Goal: Book appointment/travel/reservation

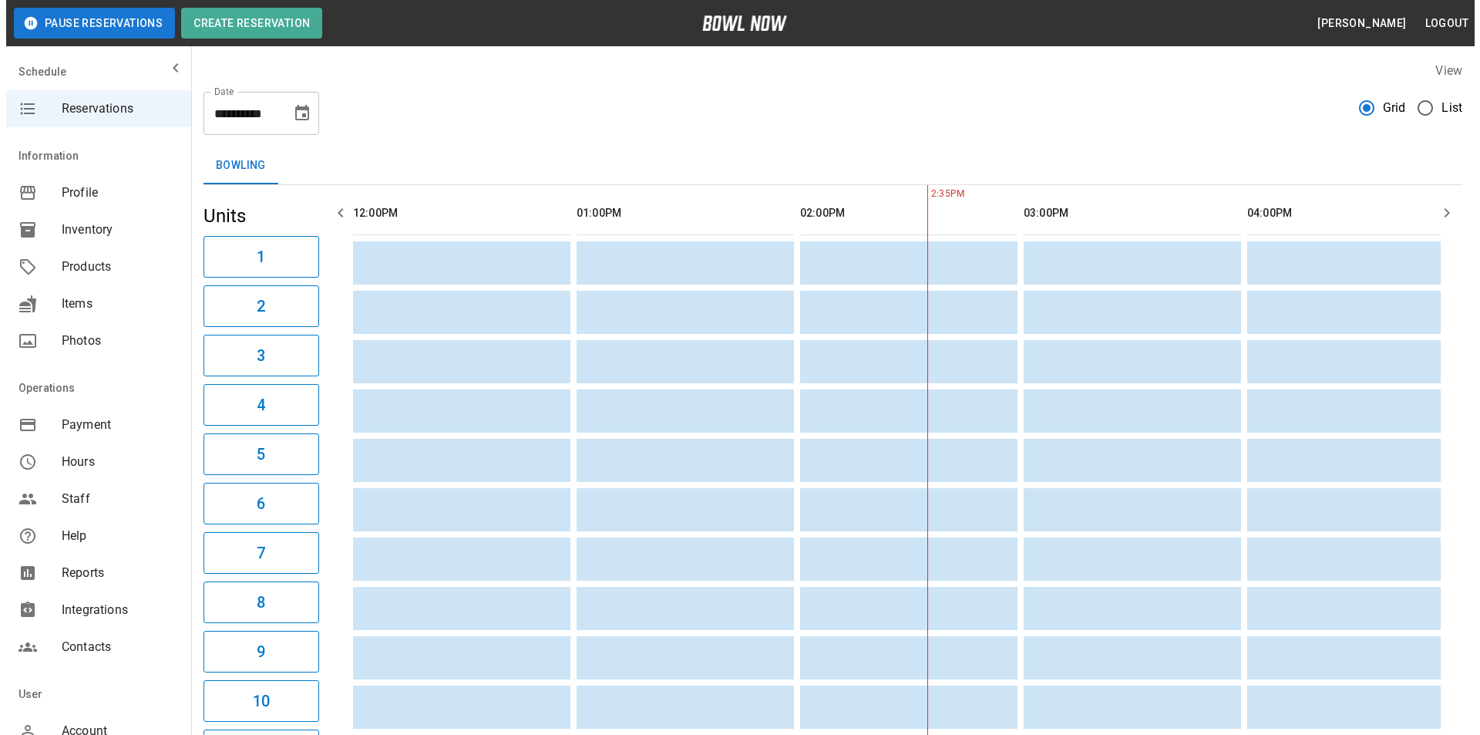
scroll to position [0, 447]
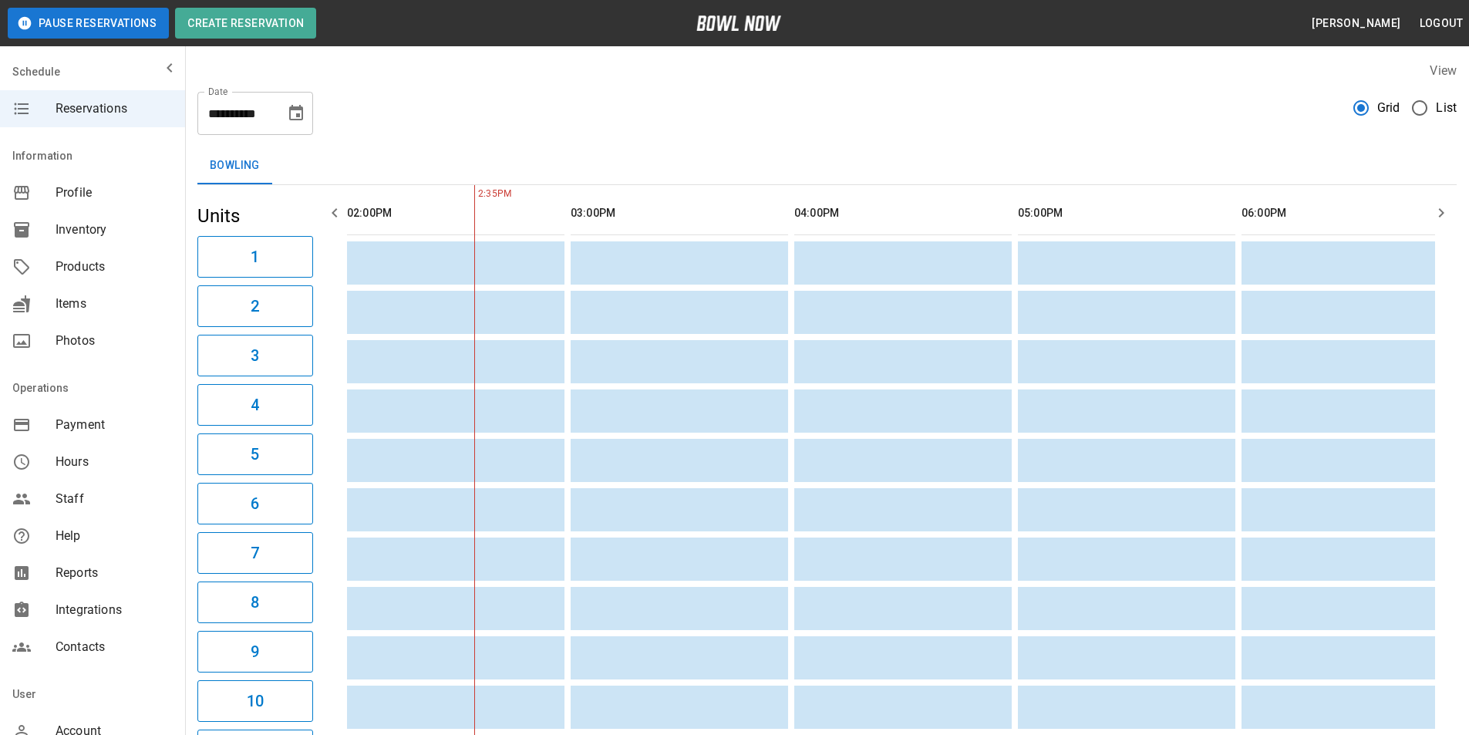
click at [1399, 124] on div "Grid List" at bounding box center [1404, 113] width 103 height 43
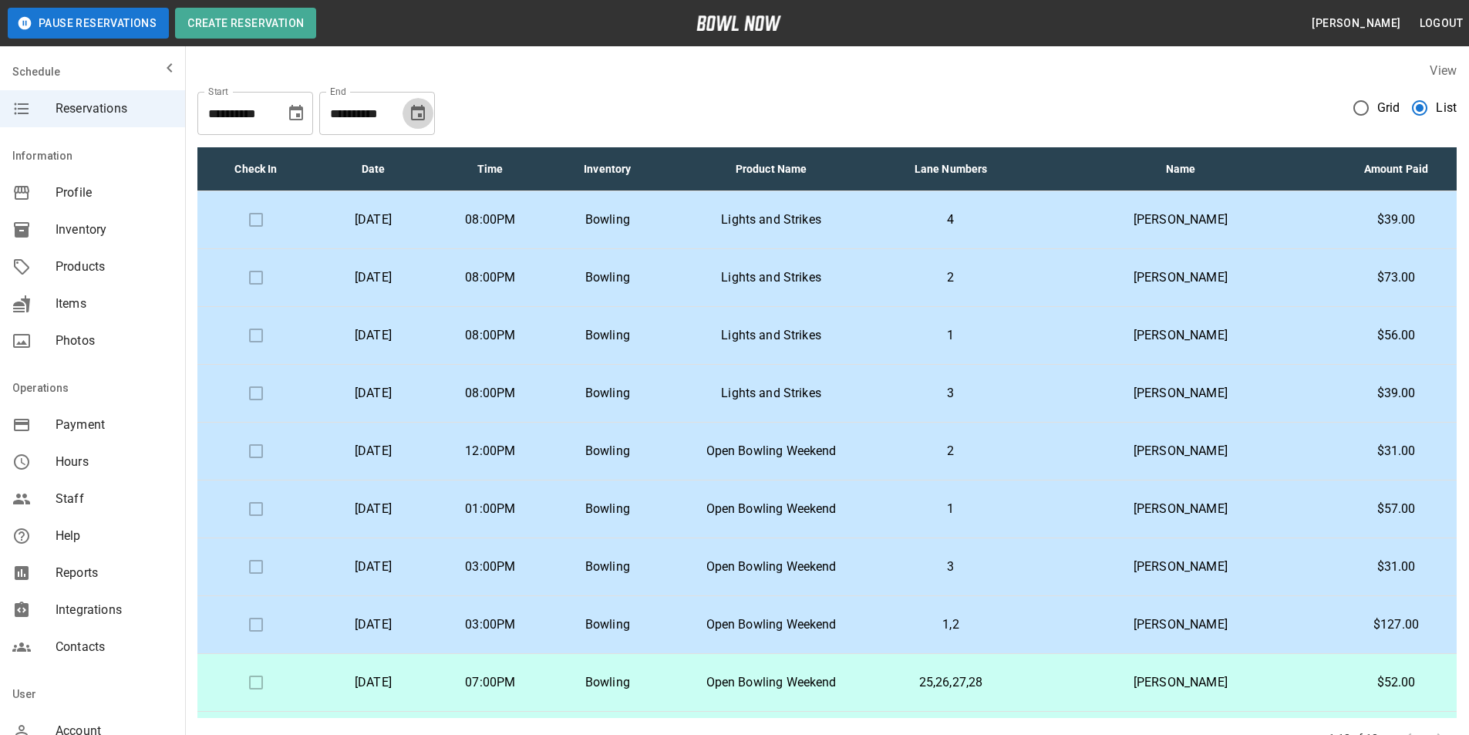
click at [423, 106] on button "Choose date, selected date is Sep 22, 2025" at bounding box center [417, 113] width 31 height 31
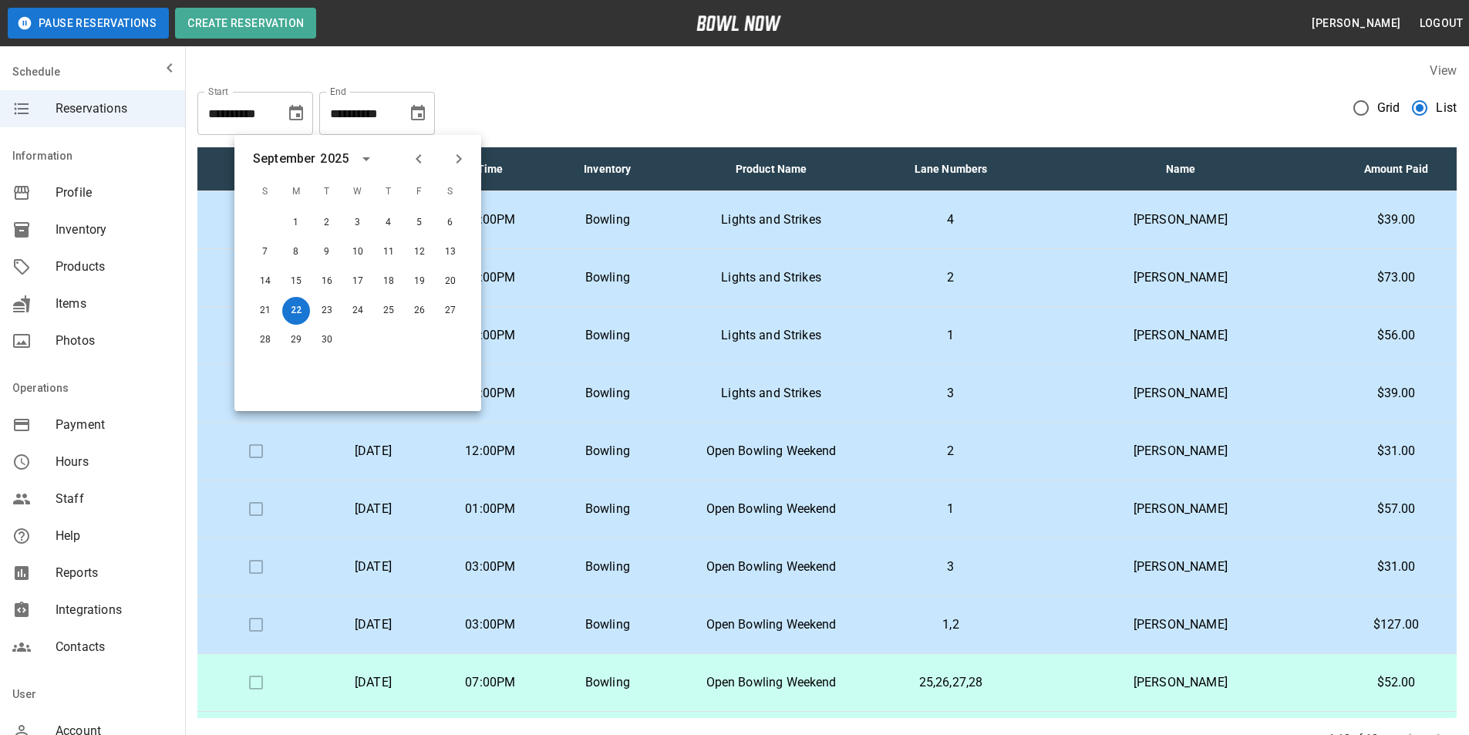
click at [429, 170] on div at bounding box center [439, 159] width 66 height 26
click at [424, 167] on icon "Previous month" at bounding box center [418, 159] width 19 height 19
click at [421, 312] on button "22" at bounding box center [420, 311] width 28 height 28
type input "**********"
